Goal: Find contact information: Find contact information

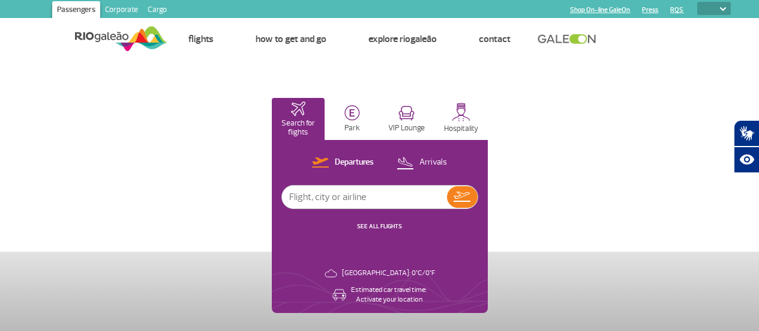
select select
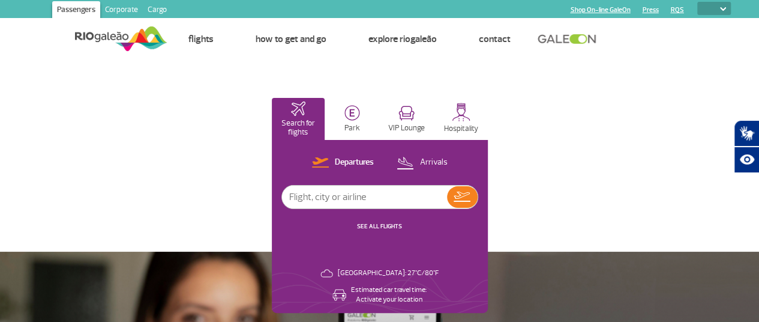
click at [651, 8] on link "Press" at bounding box center [650, 10] width 16 height 8
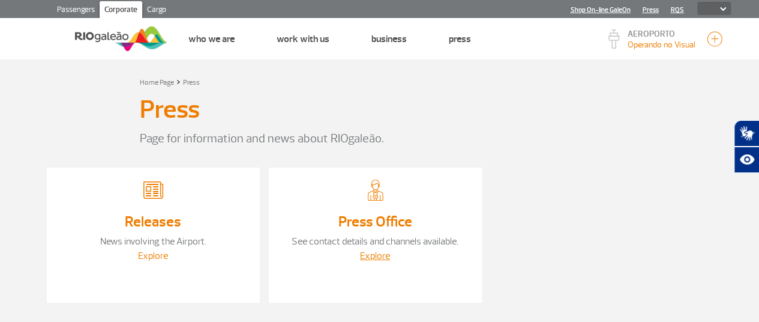
click at [152, 258] on link "Explore" at bounding box center [153, 256] width 30 height 12
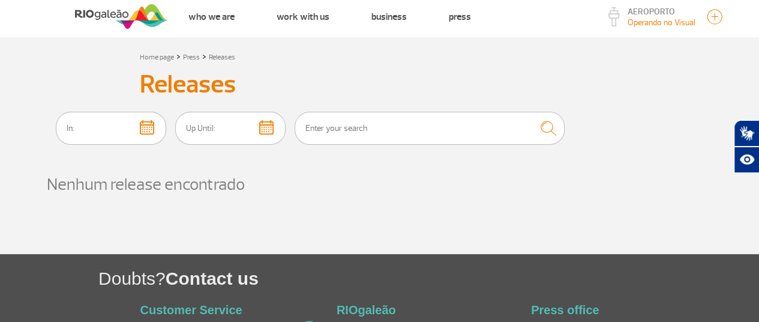
scroll to position [24, 0]
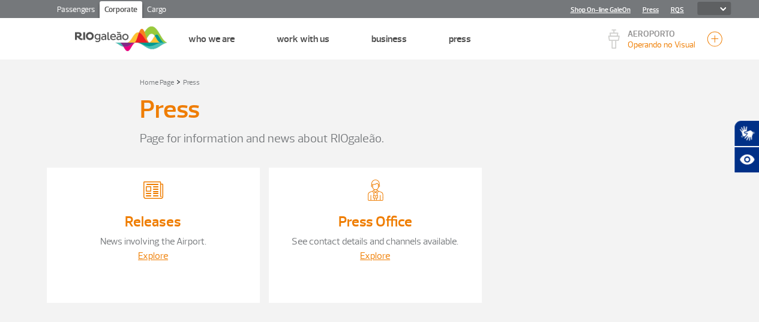
click at [373, 249] on div "Explore" at bounding box center [375, 256] width 189 height 14
click at [369, 256] on link "Explore" at bounding box center [375, 256] width 30 height 12
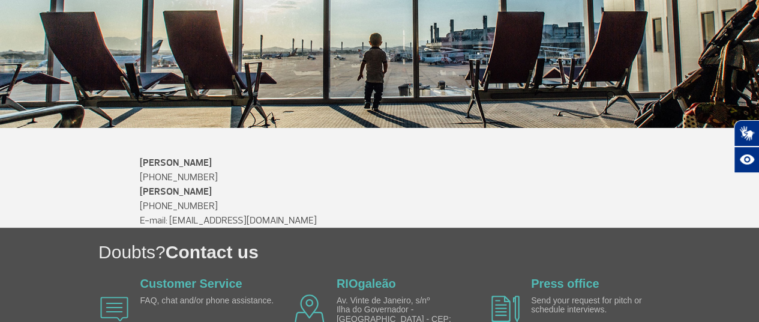
scroll to position [240, 0]
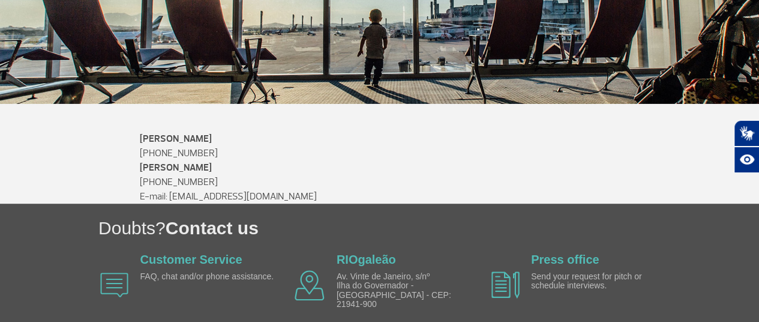
drag, startPoint x: 167, startPoint y: 195, endPoint x: 313, endPoint y: 194, distance: 145.9
click at [315, 193] on p "E-mail: [EMAIL_ADDRESS][DOMAIN_NAME]" at bounding box center [380, 196] width 480 height 14
copy p "[EMAIL_ADDRESS][DOMAIN_NAME]"
